Goal: Book appointment/travel/reservation

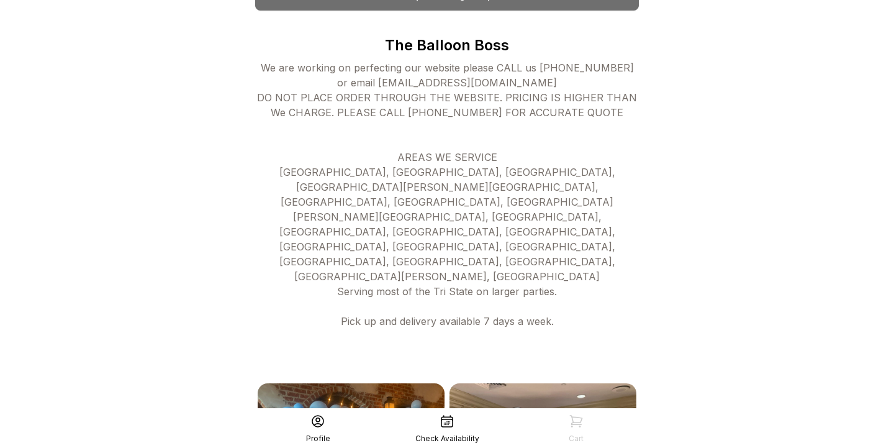
scroll to position [365, 0]
drag, startPoint x: 538, startPoint y: 83, endPoint x: 361, endPoint y: 83, distance: 176.3
click at [361, 83] on div "We are working on perfecting our website please CALL us 973.800.7675 or email R…" at bounding box center [447, 216] width 384 height 313
copy div "RD@THEBALLOONBOSS.COM"
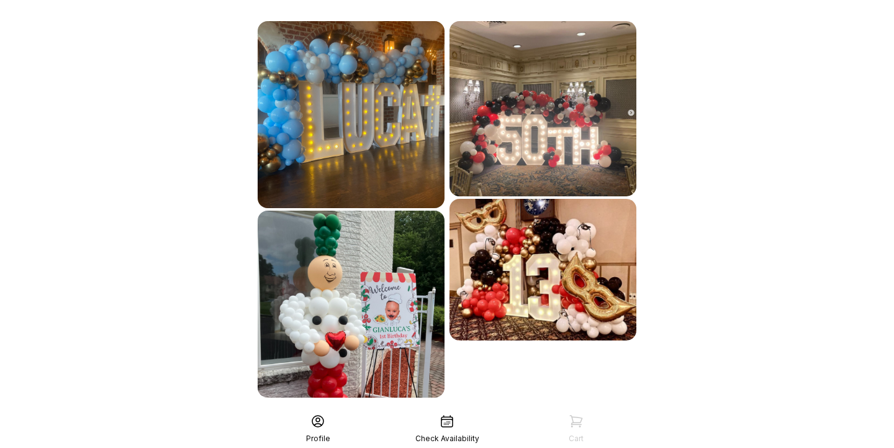
scroll to position [726, 0]
click at [434, 410] on div "See More" at bounding box center [447, 425] width 384 height 30
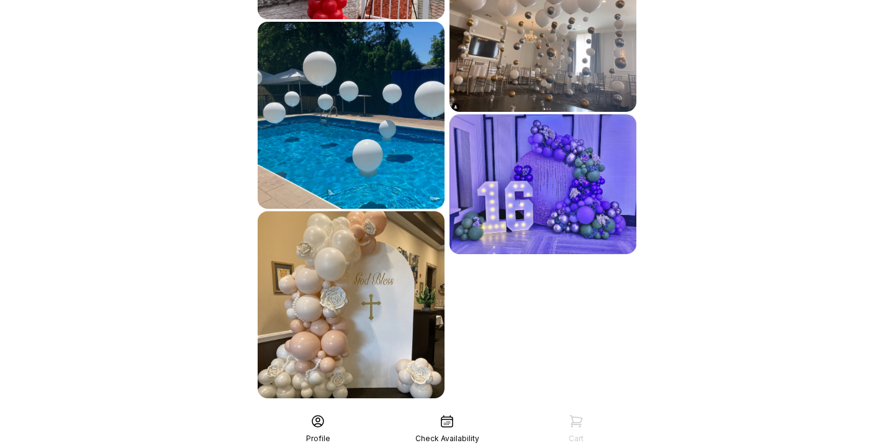
click at [448, 410] on div "See More" at bounding box center [447, 425] width 384 height 30
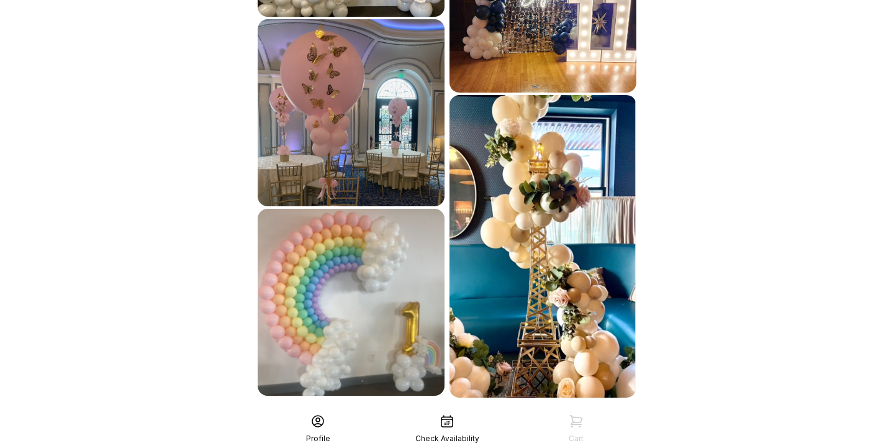
scroll to position [1485, 0]
click at [473, 410] on div "See More" at bounding box center [447, 425] width 384 height 30
click at [472, 410] on div "See More" at bounding box center [447, 425] width 384 height 30
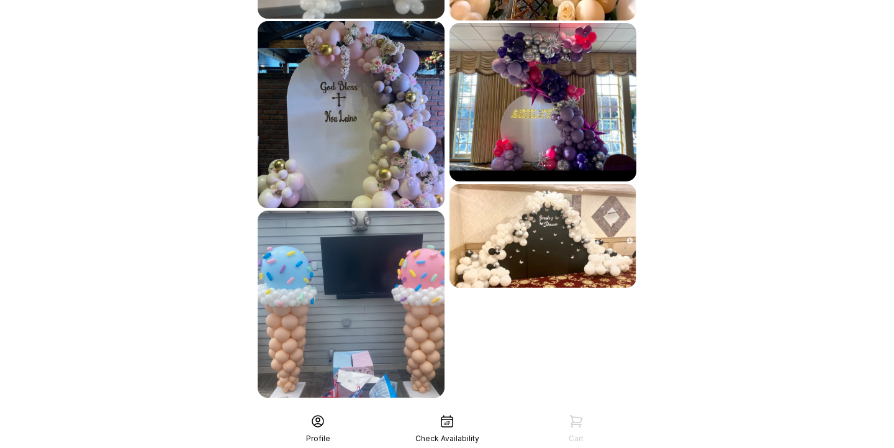
click at [471, 410] on div "See More" at bounding box center [447, 425] width 384 height 30
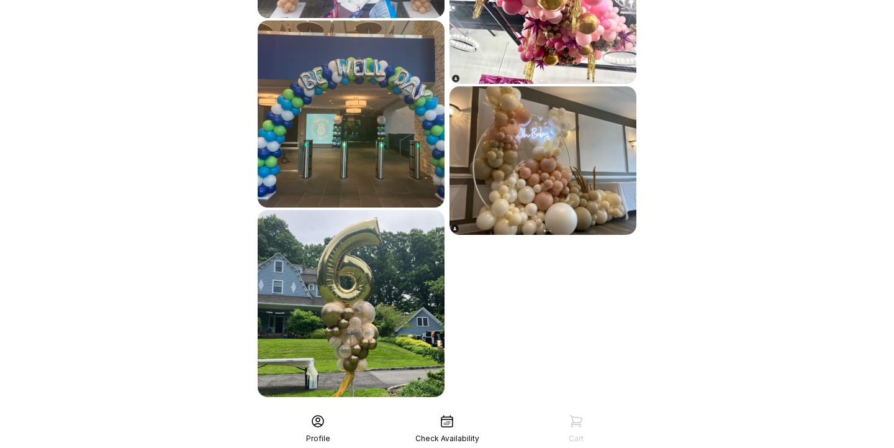
scroll to position [2241, 0]
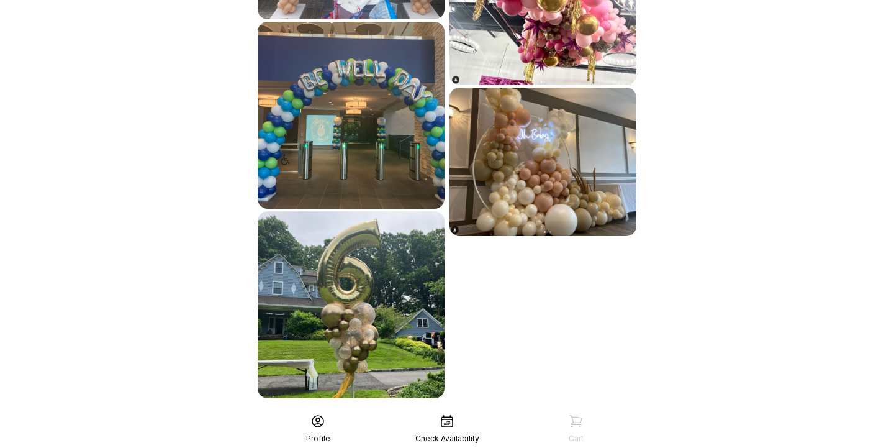
click at [440, 425] on icon at bounding box center [447, 421] width 15 height 15
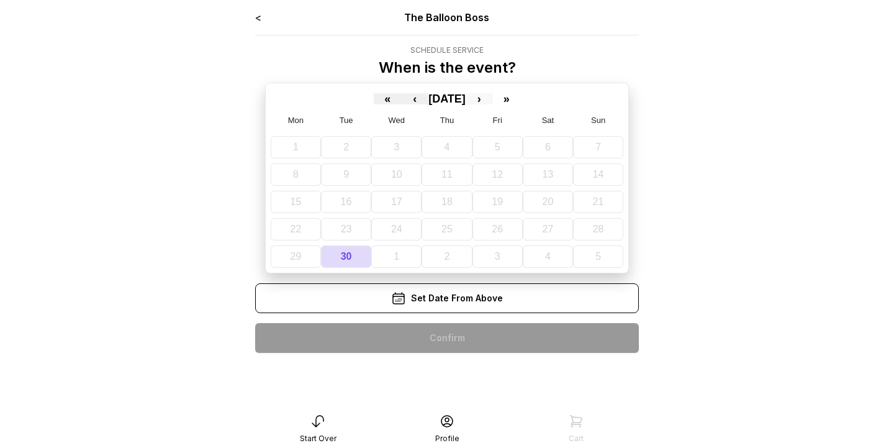
click at [493, 103] on button "›" at bounding box center [479, 98] width 27 height 11
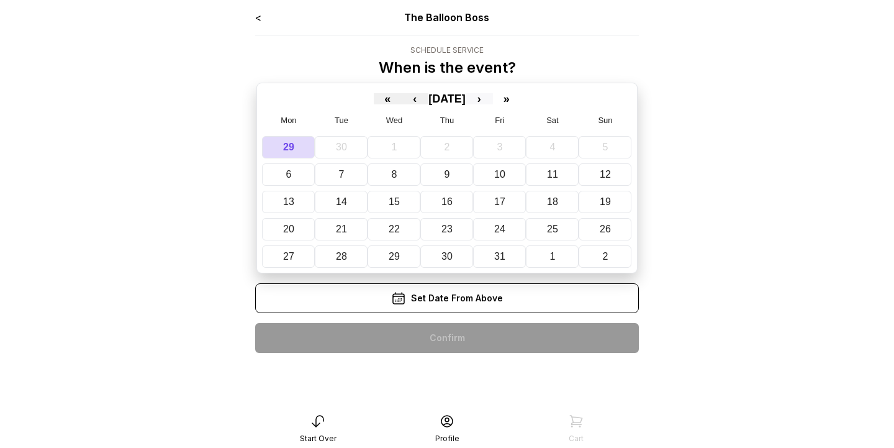
click at [493, 103] on button "›" at bounding box center [479, 98] width 27 height 11
click at [545, 143] on button "1" at bounding box center [553, 147] width 53 height 22
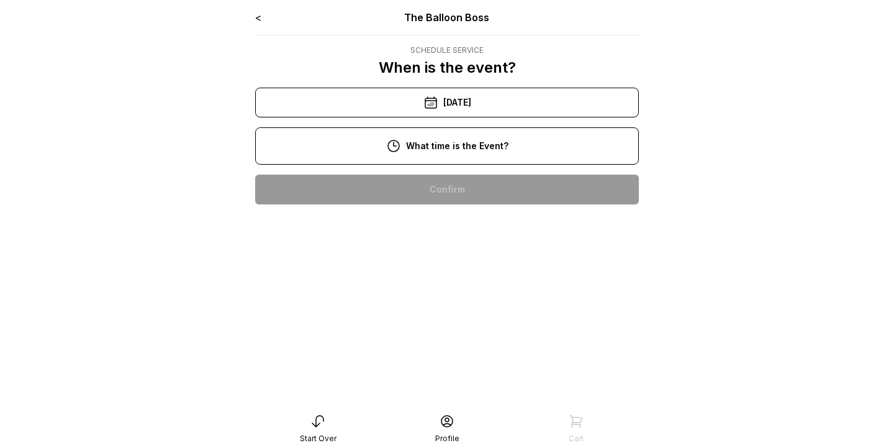
click at [469, 192] on div "10:00 am" at bounding box center [447, 189] width 364 height 30
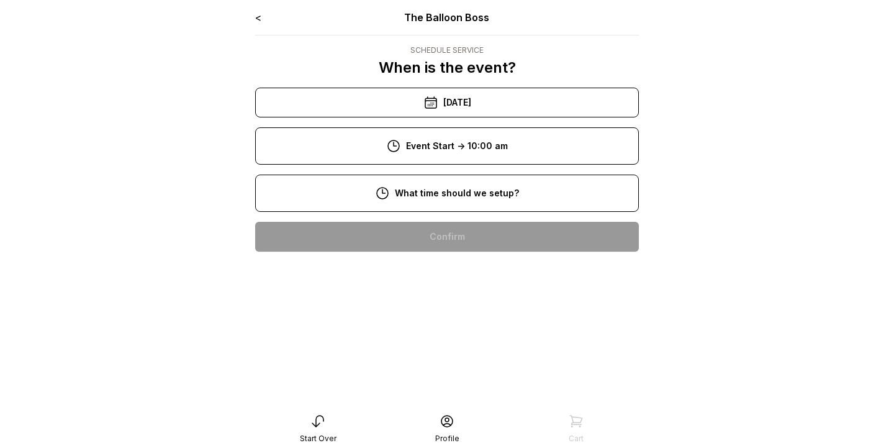
click at [468, 228] on div "8:00 am" at bounding box center [447, 237] width 364 height 30
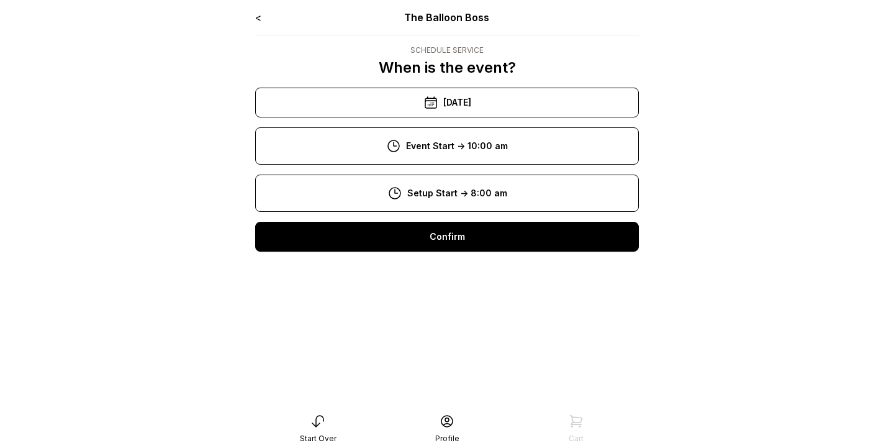
click at [246, 8] on div "< The Balloon Boss Schedule Service When is the event? « ‹ [DATE] › » Mon Tue W…" at bounding box center [447, 224] width 404 height 448
click at [260, 17] on link "<" at bounding box center [258, 17] width 6 height 12
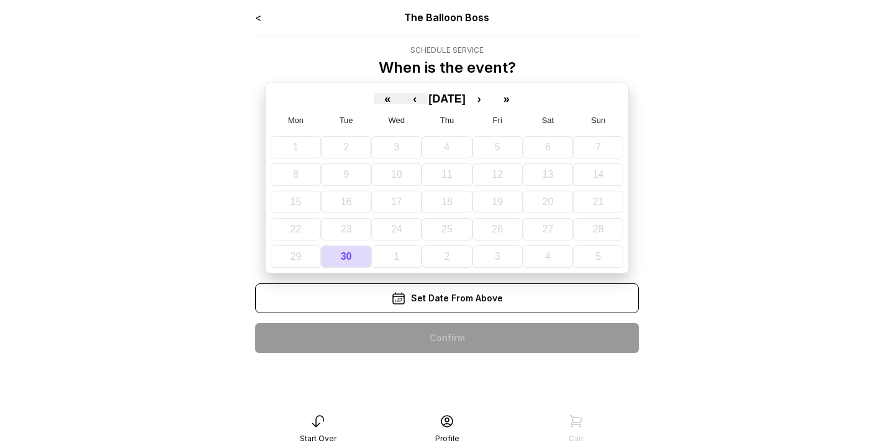
click at [261, 19] on link "<" at bounding box center [258, 17] width 6 height 12
